Goal: Transaction & Acquisition: Purchase product/service

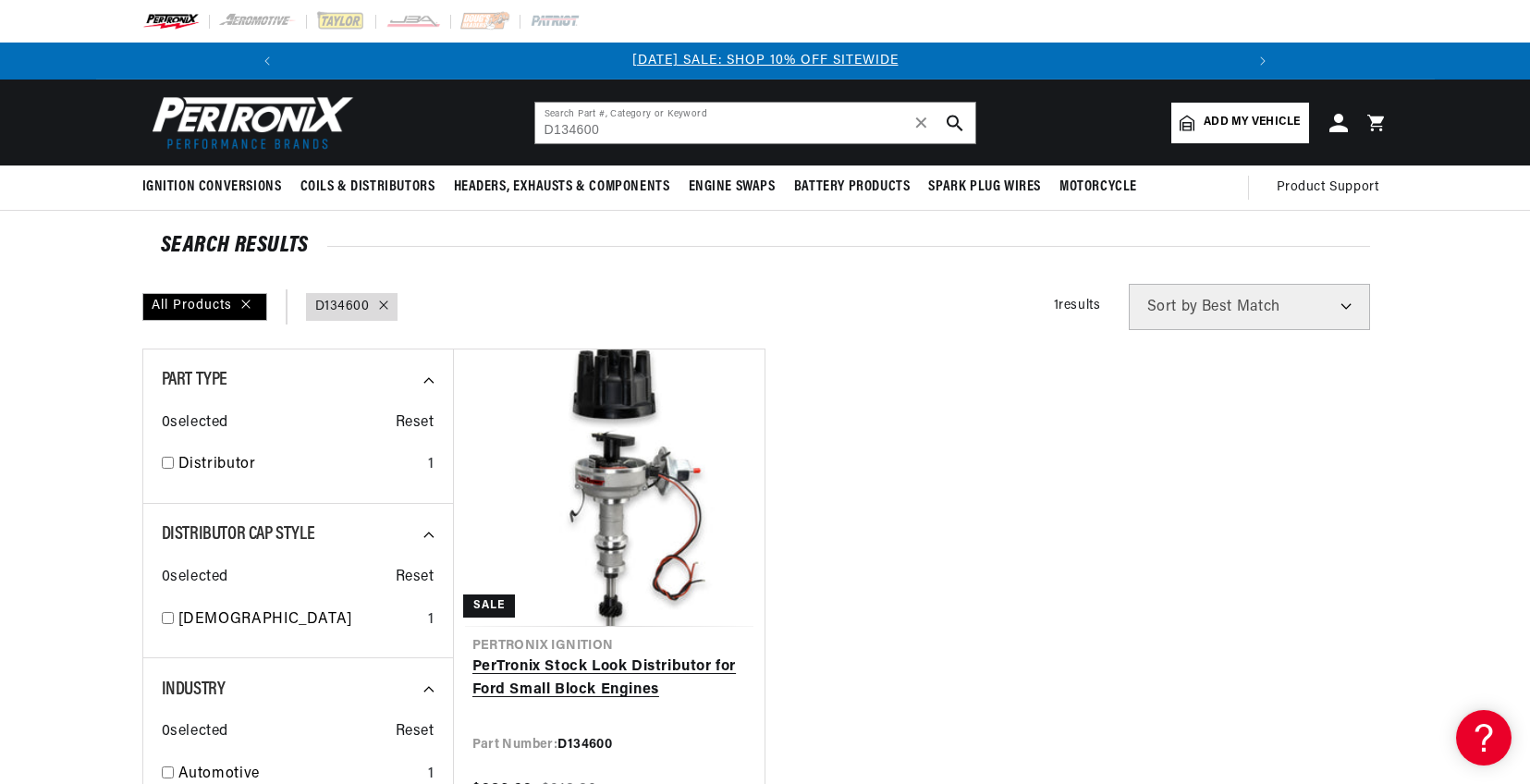
click at [661, 660] on link "PerTronix Stock Look Distributor for Ford Small Block Engines" at bounding box center [609, 678] width 273 height 47
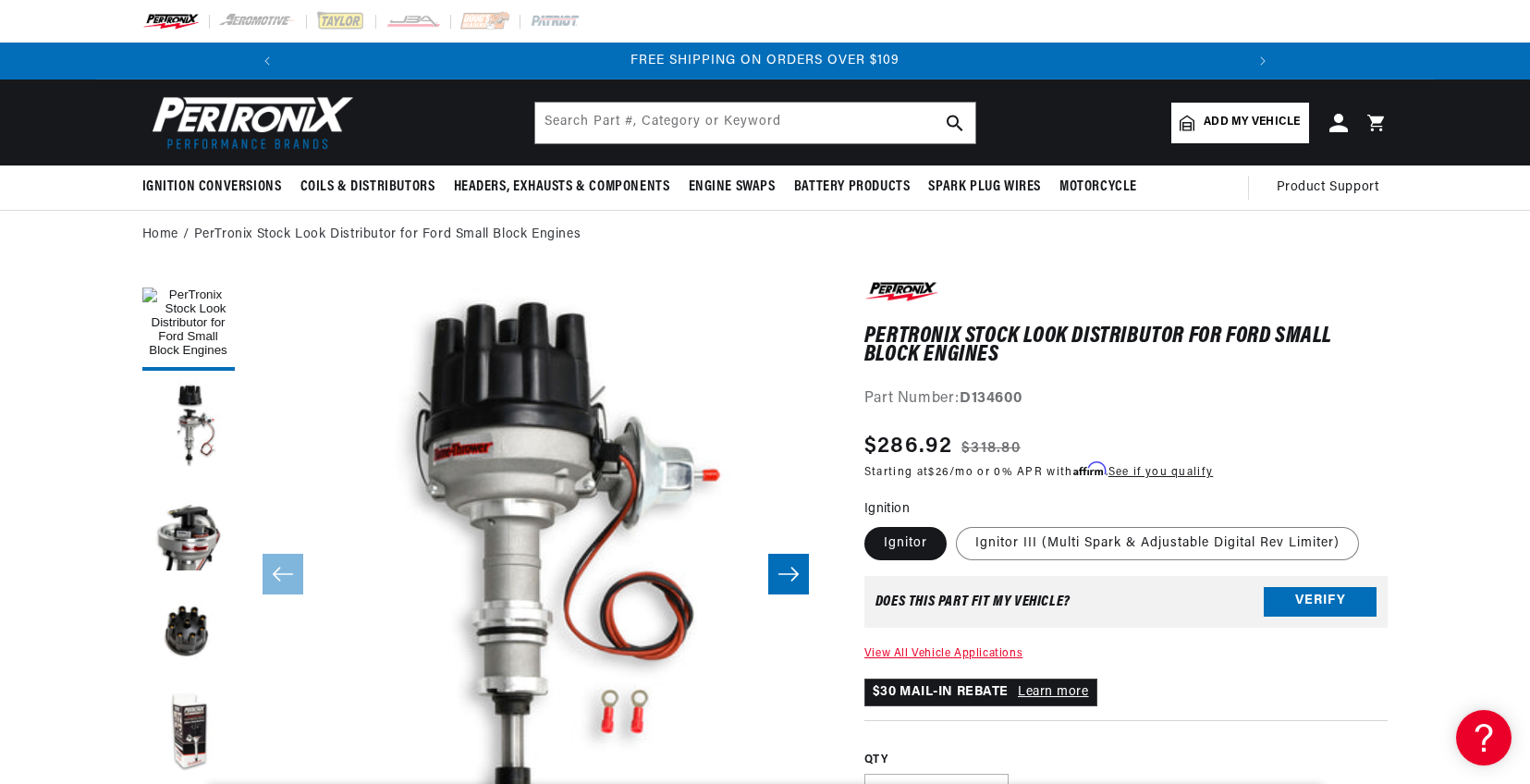
scroll to position [0, 1907]
